Goal: Contribute content: Add original content to the website for others to see

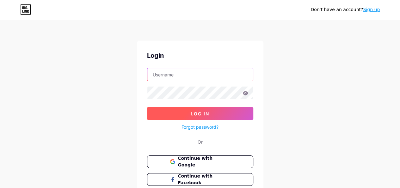
type input "[EMAIL_ADDRESS][DOMAIN_NAME]"
click at [207, 114] on span "Log In" at bounding box center [200, 113] width 19 height 5
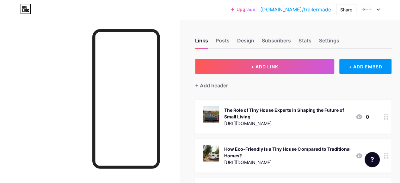
click at [233, 75] on div "+ Add header" at bounding box center [293, 81] width 196 height 15
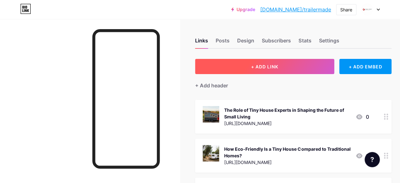
click at [239, 71] on button "+ ADD LINK" at bounding box center [264, 66] width 139 height 15
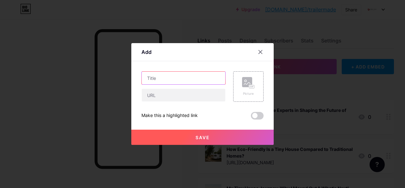
click at [168, 80] on input "text" at bounding box center [184, 77] width 84 height 13
paste input "From Budget to Luxury: Choosing the Perfect Tiny House Trailer for Your Needs"
type input "From Budget to Luxury: Choosing the Perfect Tiny House Trailer for Your Needs"
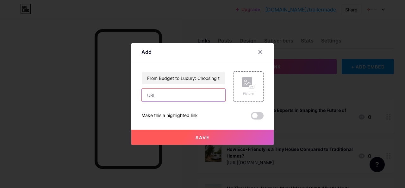
click at [170, 96] on input "text" at bounding box center [184, 95] width 84 height 13
paste input "[URL][DOMAIN_NAME]"
type input "[URL][DOMAIN_NAME]"
click at [253, 90] on div "Picture" at bounding box center [248, 86] width 13 height 19
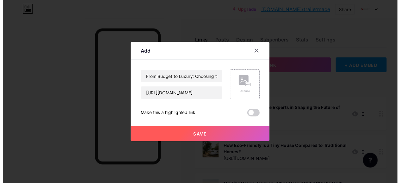
scroll to position [0, 0]
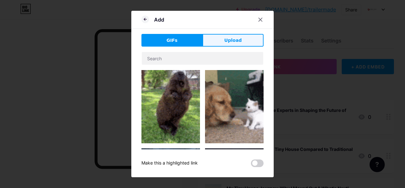
click at [245, 39] on button "Upload" at bounding box center [232, 40] width 61 height 13
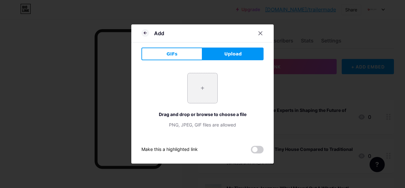
click at [199, 91] on input "file" at bounding box center [203, 88] width 30 height 30
type input "C:\fakepath\TrailerMadeCustomTrailersLLC-323922-Building-Tiny-House-ImageB1.jpg"
click at [259, 153] on div "Add GIFs Upload Content YouTube Play YouTube video without leaving your page. A…" at bounding box center [202, 93] width 142 height 139
click at [232, 86] on div "+ Drag and drop or browse to choose a file PNG, JPEG, GIF files are allowed" at bounding box center [202, 100] width 122 height 55
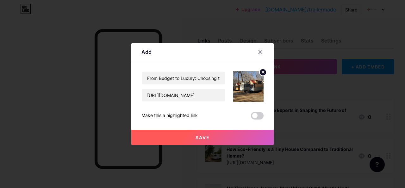
click at [253, 116] on span at bounding box center [257, 116] width 13 height 8
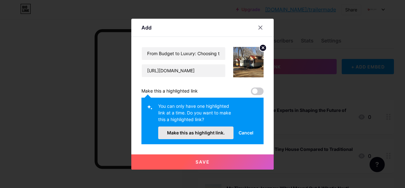
click at [208, 134] on span "Make this as highlight link." at bounding box center [196, 132] width 58 height 5
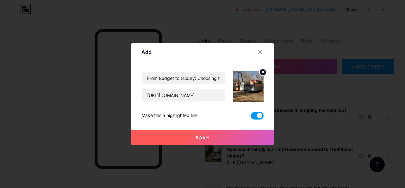
click at [204, 135] on span "Save" at bounding box center [202, 136] width 14 height 5
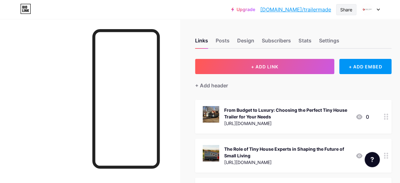
click at [346, 8] on div "Share" at bounding box center [346, 9] width 12 height 7
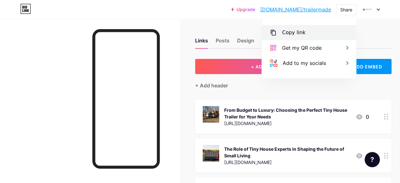
click at [296, 35] on div "Copy link" at bounding box center [293, 33] width 23 height 8
